Goal: Find specific page/section: Find specific page/section

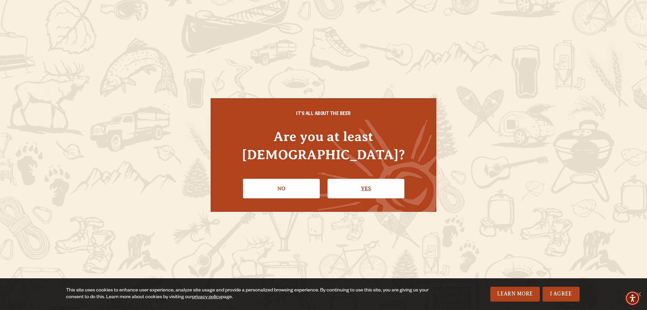
click at [372, 182] on link "Yes" at bounding box center [366, 189] width 77 height 20
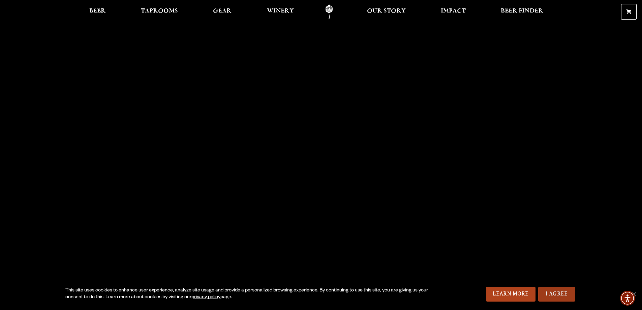
click at [550, 295] on link "I Agree" at bounding box center [556, 294] width 37 height 15
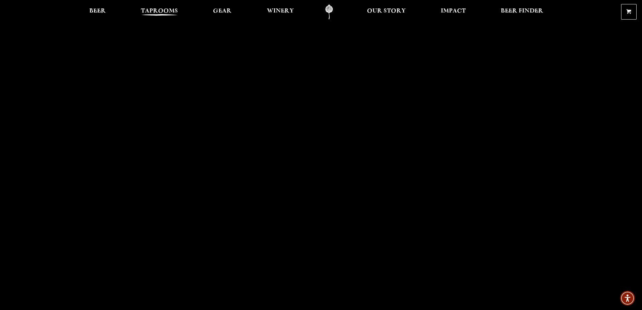
click at [159, 11] on span "Taprooms" at bounding box center [159, 10] width 37 height 5
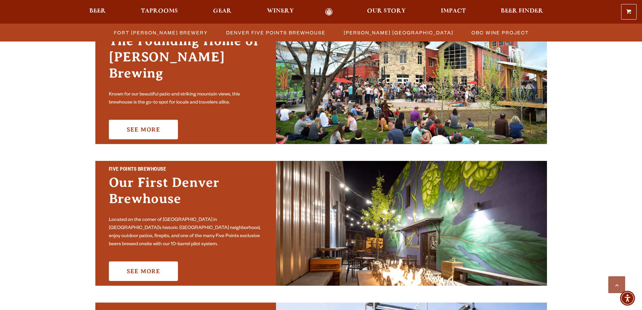
scroll to position [236, 0]
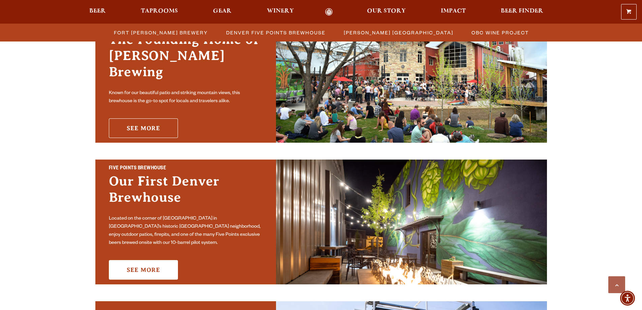
click at [144, 118] on link "See More" at bounding box center [143, 128] width 69 height 20
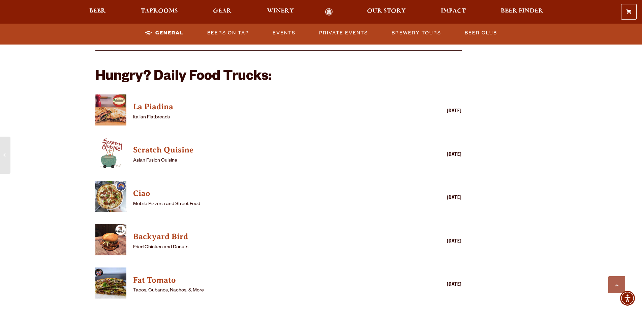
scroll to position [674, 0]
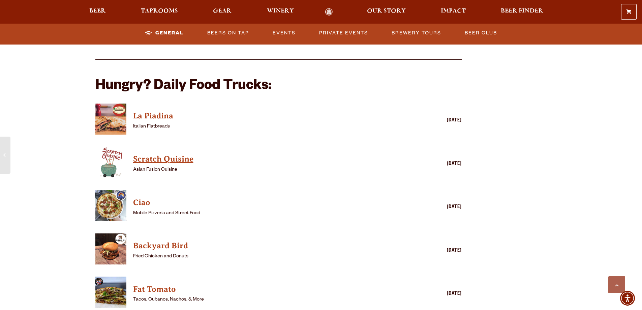
click at [157, 154] on h4 "Scratch Quisine" at bounding box center [269, 159] width 272 height 11
